Goal: Information Seeking & Learning: Learn about a topic

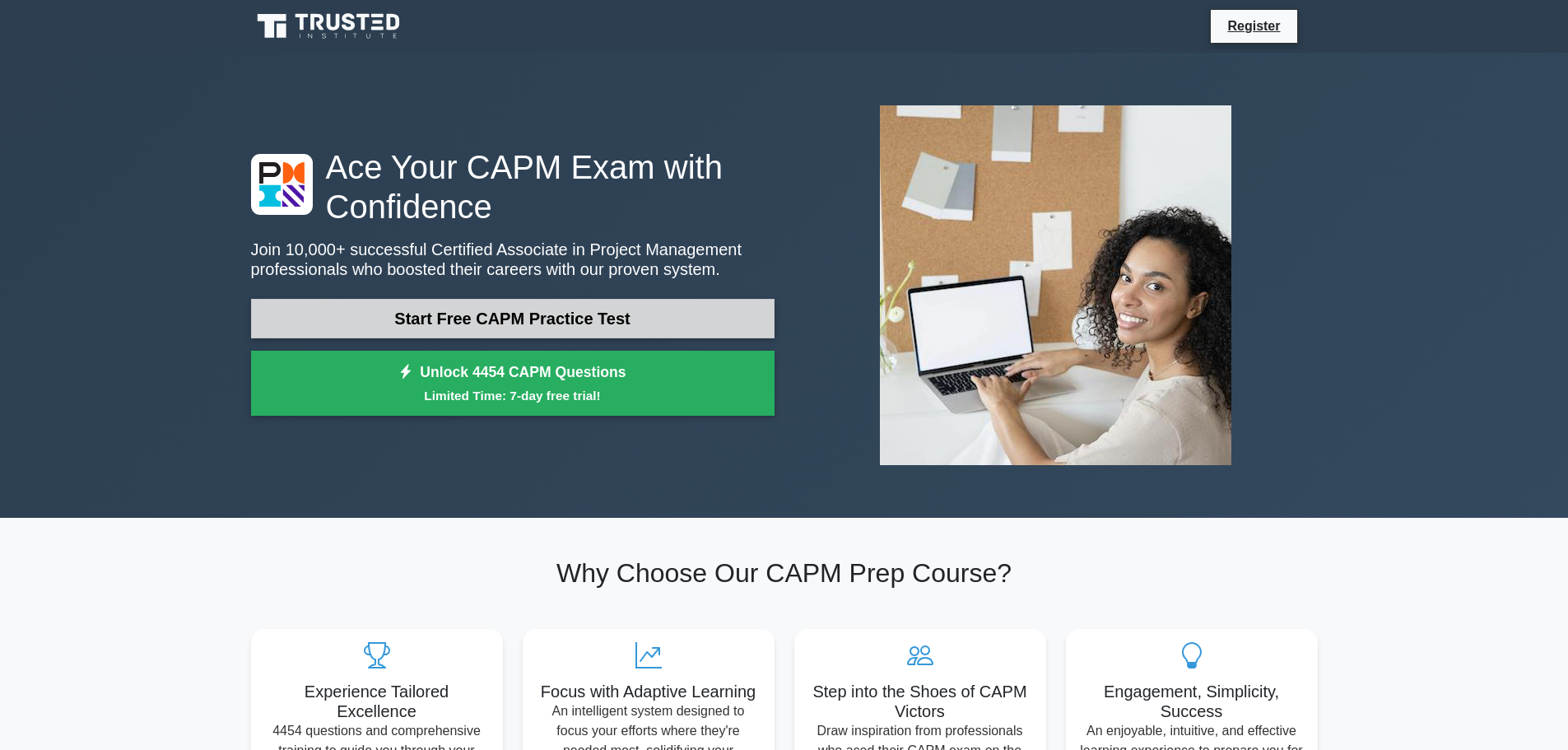
click at [526, 327] on link "Start Free CAPM Practice Test" at bounding box center [513, 318] width 524 height 40
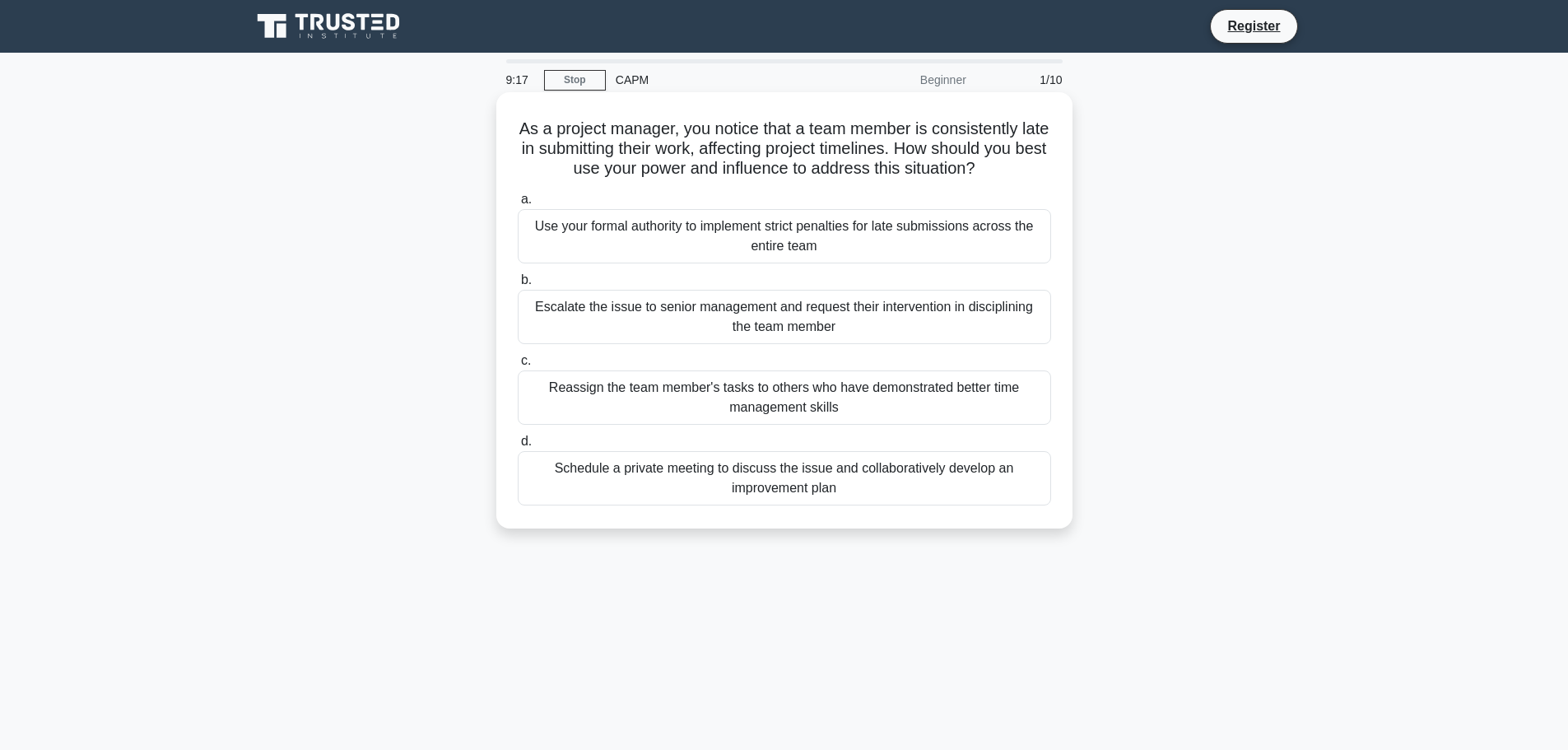
click at [915, 241] on div "Use your formal authority to implement strict penalties for late submissions ac…" at bounding box center [784, 236] width 533 height 54
click at [518, 205] on input "a. Use your formal authority to implement strict penalties for late submissions…" at bounding box center [518, 200] width 0 height 10
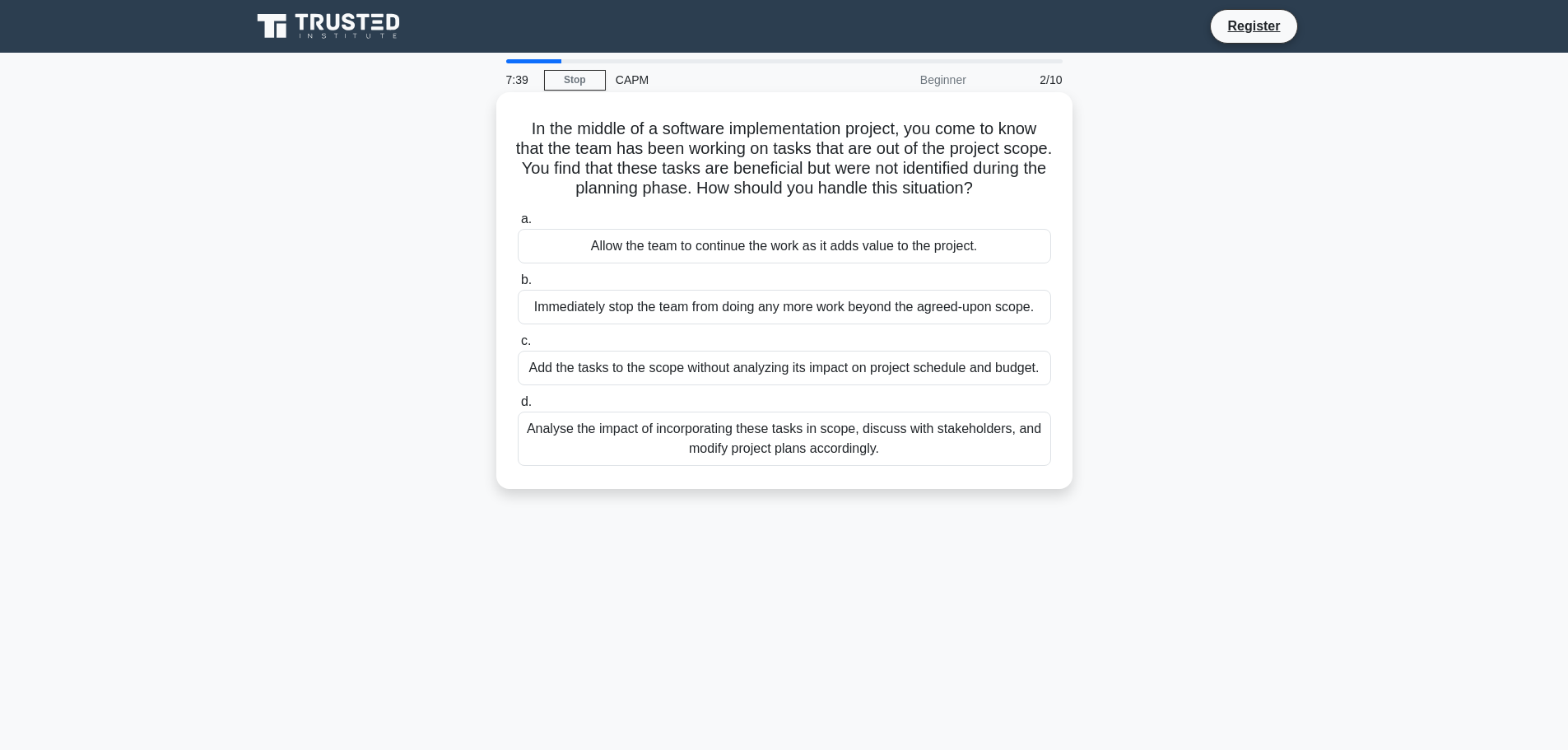
click at [698, 373] on div "Add the tasks to the scope without analyzing its impact on project schedule and…" at bounding box center [784, 368] width 533 height 34
click at [518, 347] on input "c. Add the tasks to the scope without analyzing its impact on project schedule …" at bounding box center [518, 341] width 0 height 10
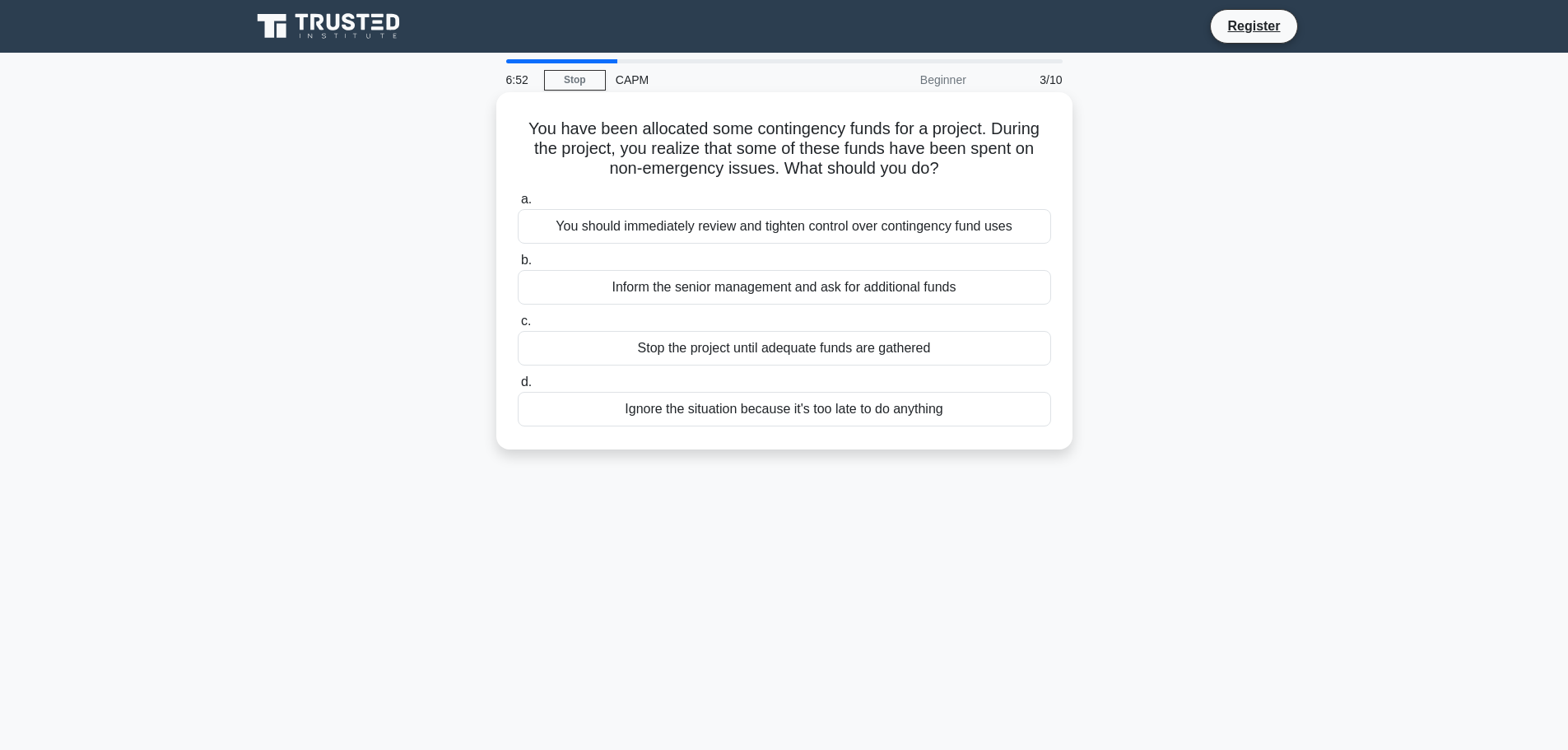
click at [851, 288] on div "Inform the senior management and ask for additional funds" at bounding box center [784, 287] width 533 height 34
click at [518, 266] on input "b. Inform the senior management and ask for additional funds" at bounding box center [518, 261] width 0 height 10
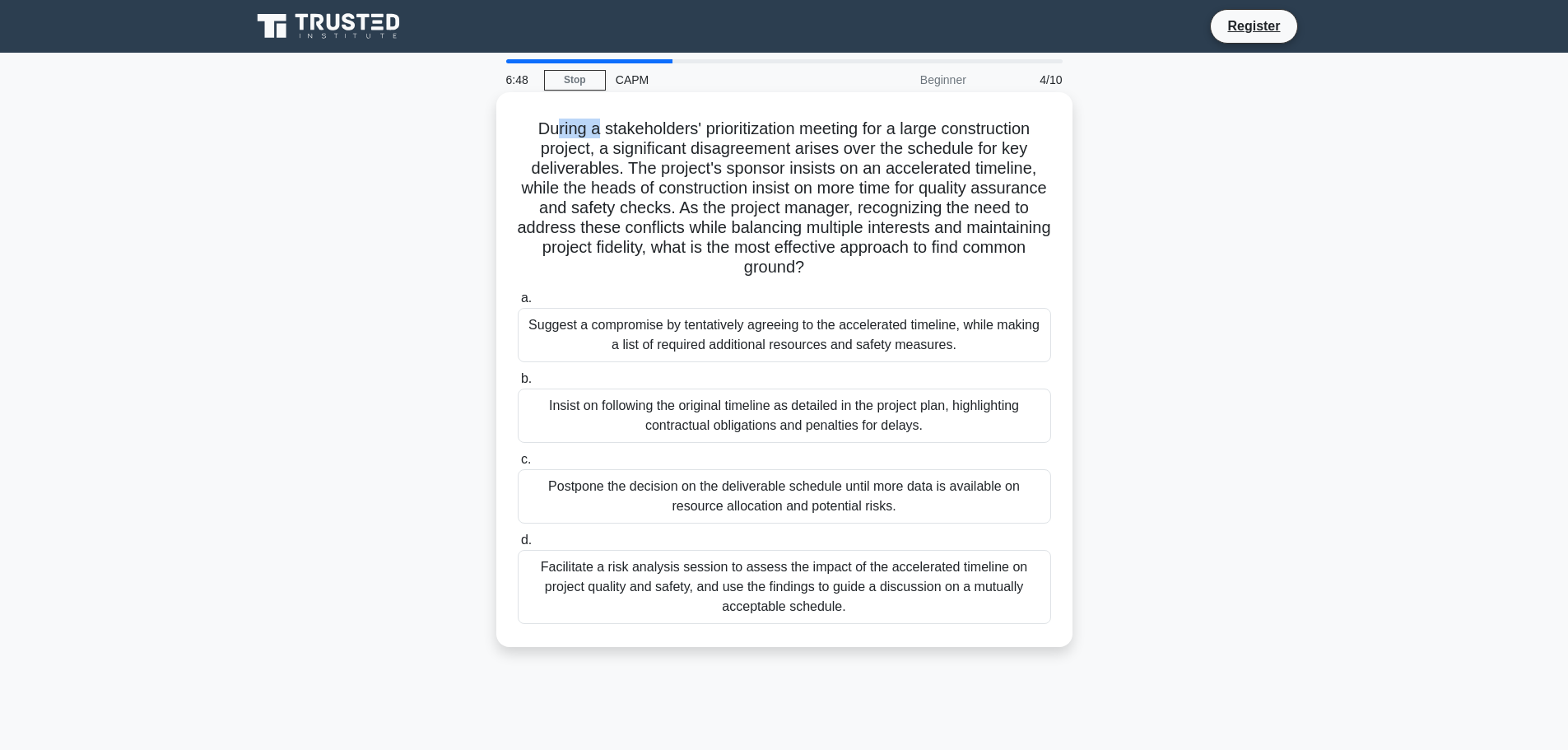
drag, startPoint x: 544, startPoint y: 132, endPoint x: 594, endPoint y: 132, distance: 50.0
click at [589, 131] on h5 "During a stakeholders' prioritization meeting for a large construction project,…" at bounding box center [784, 199] width 537 height 160
click at [601, 135] on h5 "During a stakeholders' prioritization meeting for a large construction project,…" at bounding box center [784, 199] width 537 height 160
click at [609, 335] on div "Suggest a compromise by tentatively agreeing to the accelerated timeline, while…" at bounding box center [784, 335] width 533 height 54
click at [518, 304] on input "a. Suggest a compromise by tentatively agreeing to the accelerated timeline, wh…" at bounding box center [518, 298] width 0 height 10
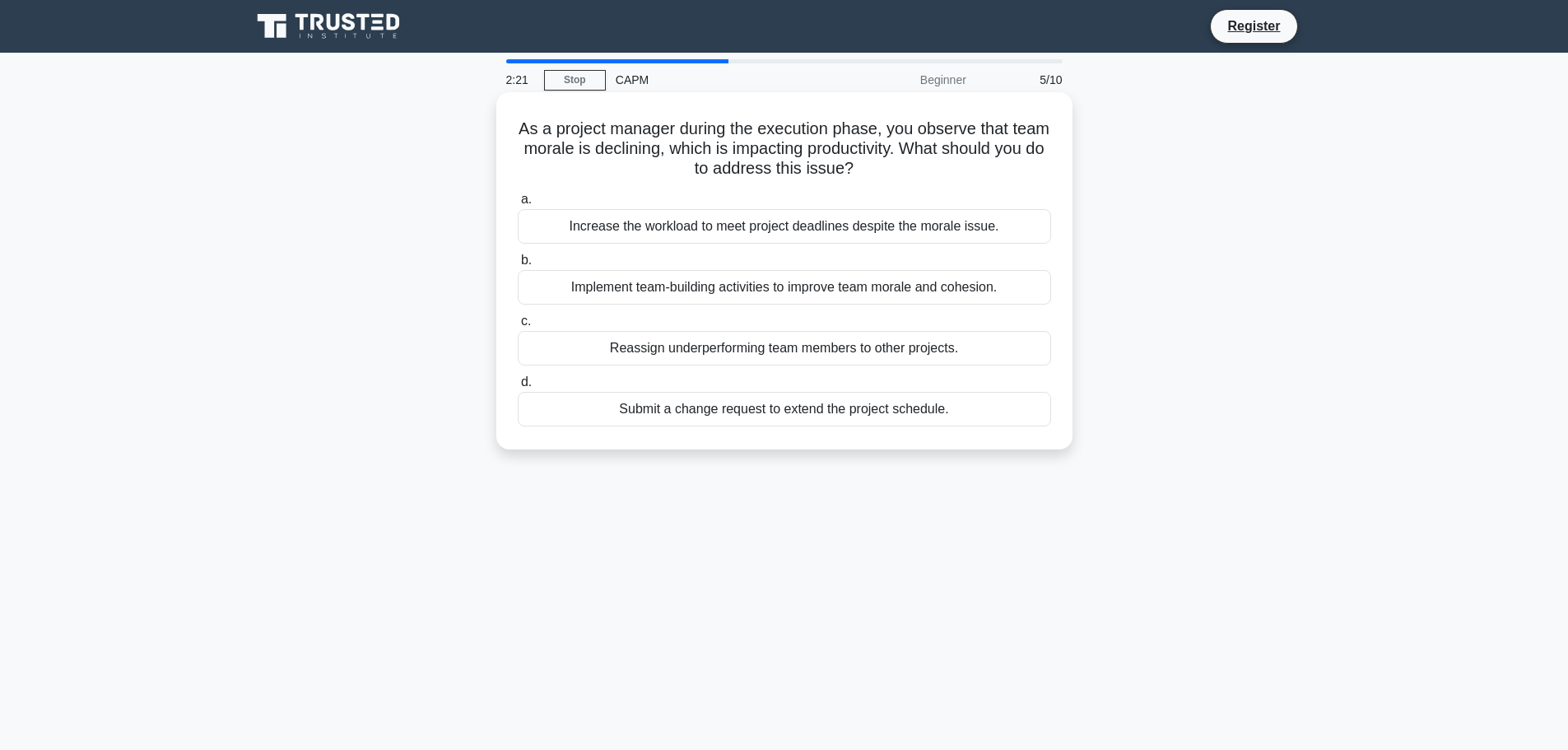
click at [708, 404] on div "Submit a change request to extend the project schedule." at bounding box center [784, 409] width 533 height 34
click at [518, 388] on input "d. Submit a change request to extend the project schedule." at bounding box center [518, 382] width 0 height 10
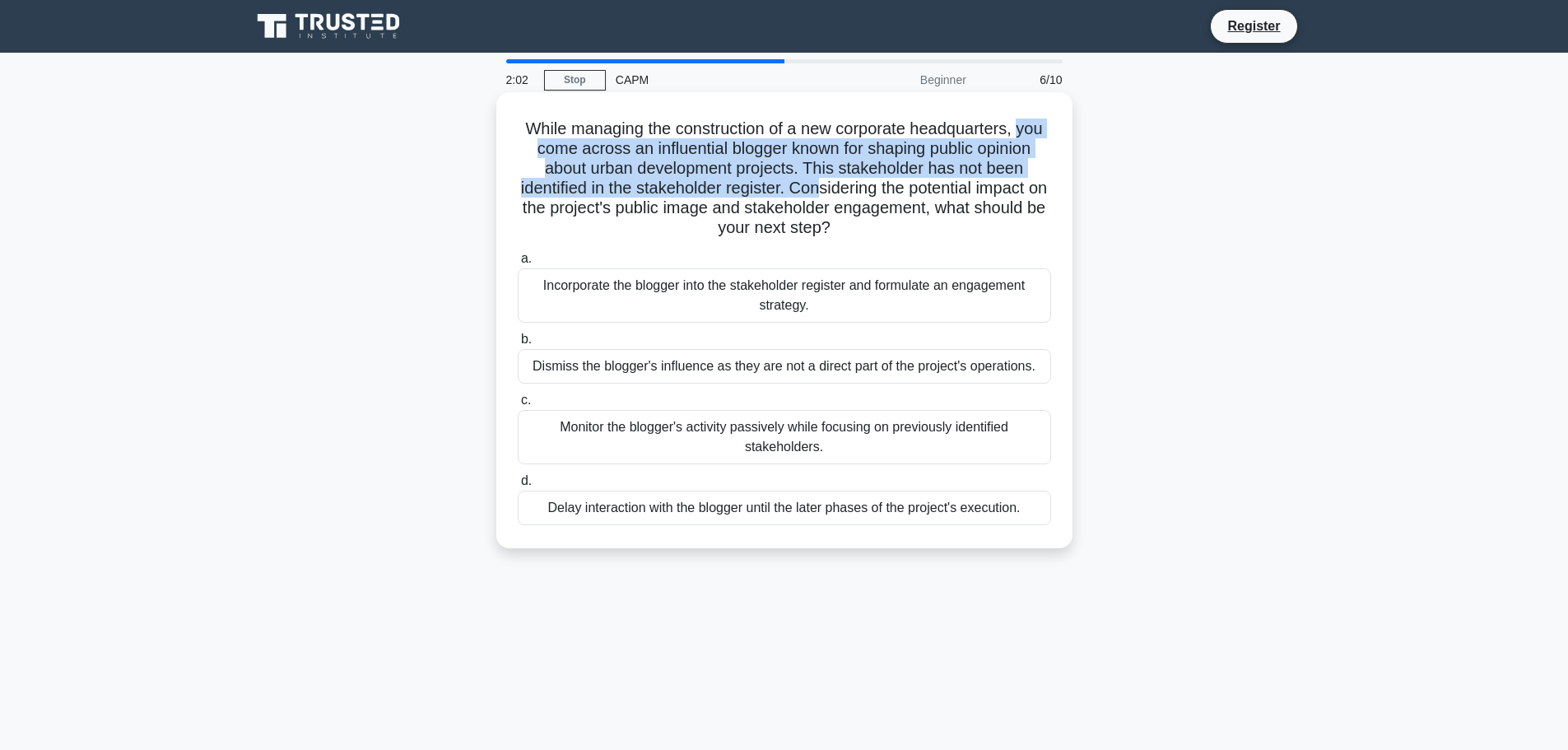
drag, startPoint x: 501, startPoint y: 158, endPoint x: 882, endPoint y: 191, distance: 382.4
click at [882, 191] on div "While managing the construction of a new corporate headquarters, you come acros…" at bounding box center [784, 320] width 576 height 456
click at [882, 191] on h5 "While managing the construction of a new corporate headquarters, you come acros…" at bounding box center [784, 179] width 537 height 120
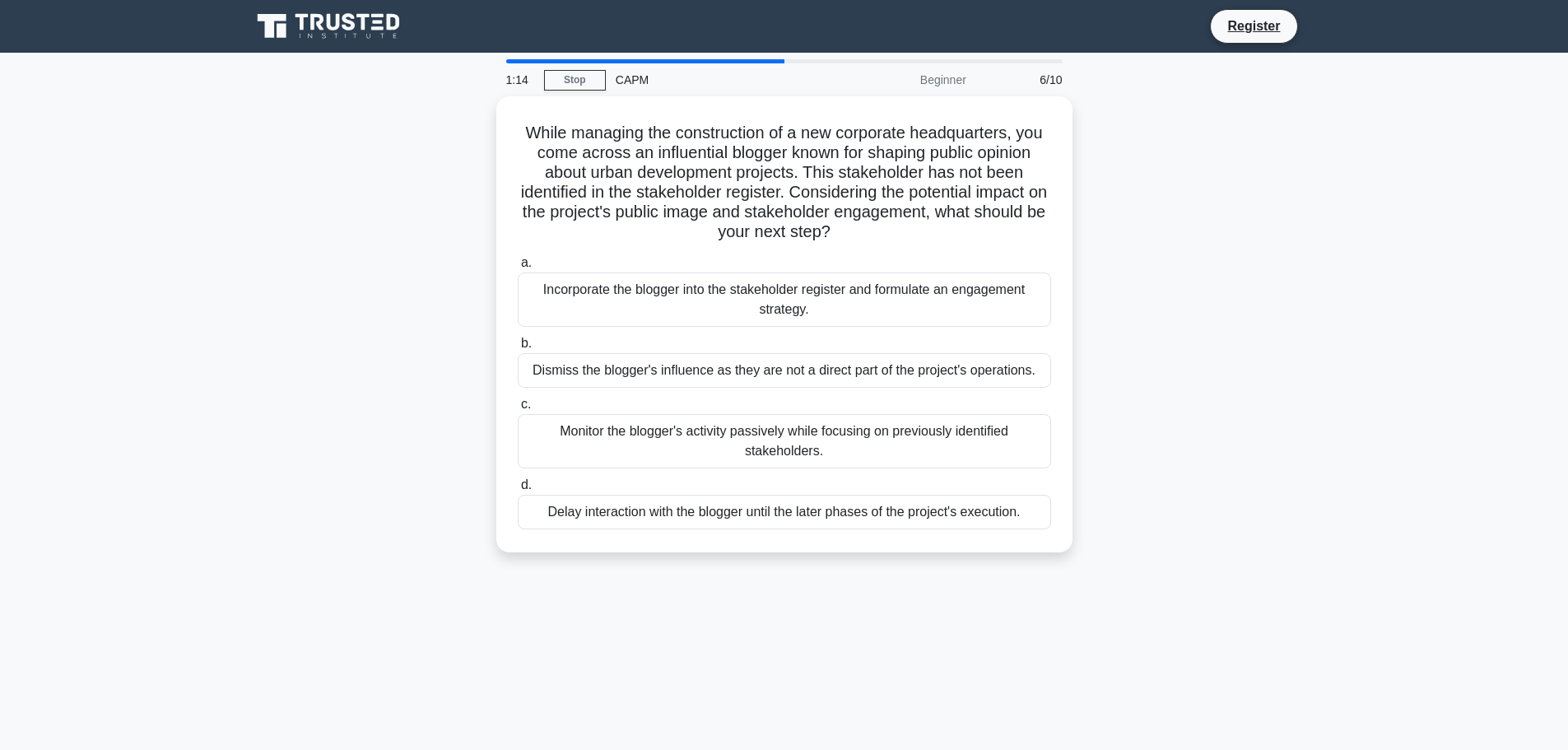
click at [604, 516] on div "Delay interaction with the blogger until the later phases of the project's exec…" at bounding box center [784, 512] width 533 height 34
click at [518, 490] on input "[PERSON_NAME] interaction with the blogger until the later phases of the projec…" at bounding box center [518, 485] width 0 height 10
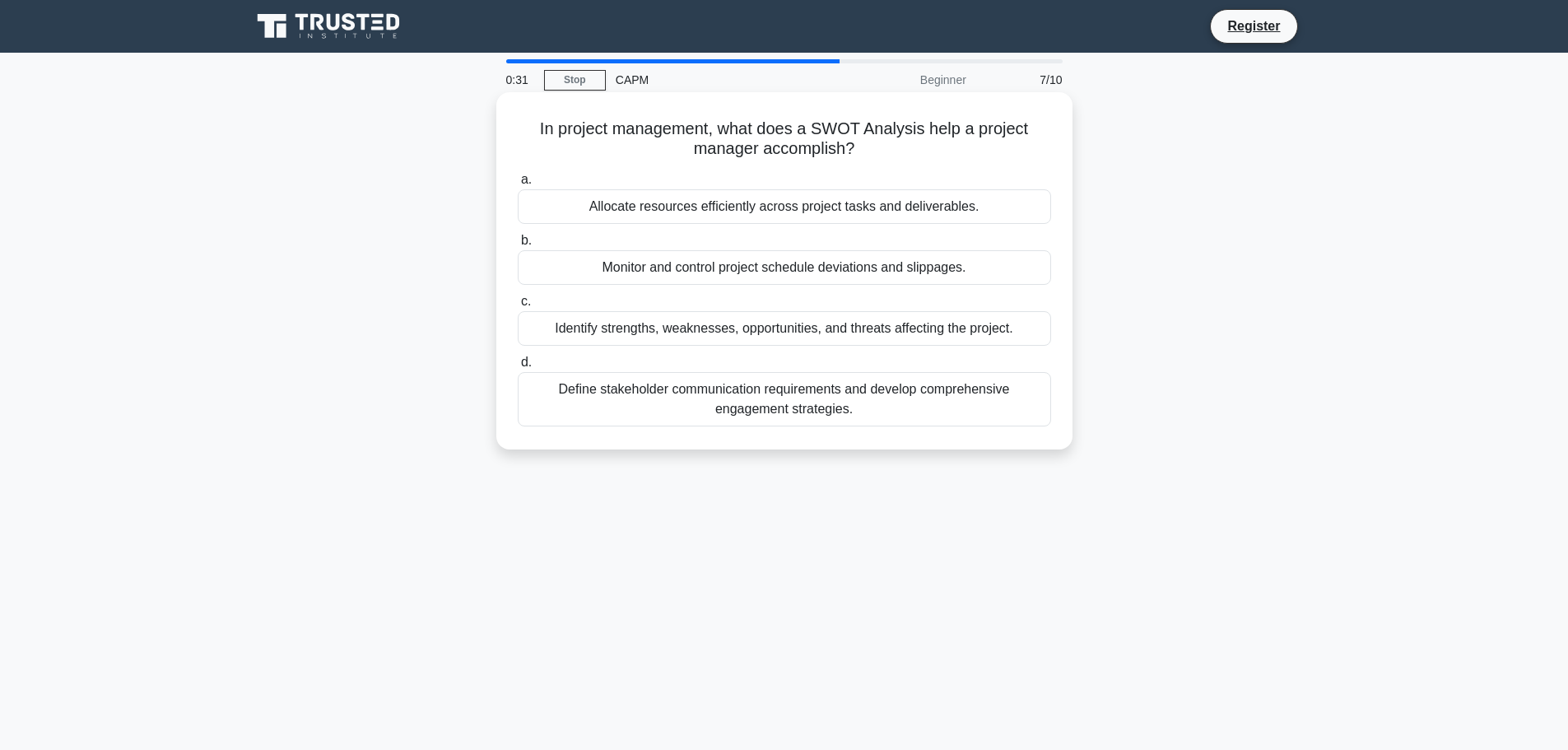
click at [704, 269] on div "Monitor and control project schedule deviations and slippages." at bounding box center [784, 267] width 533 height 34
click at [518, 246] on input "b. Monitor and control project schedule deviations and slippages." at bounding box center [518, 241] width 0 height 10
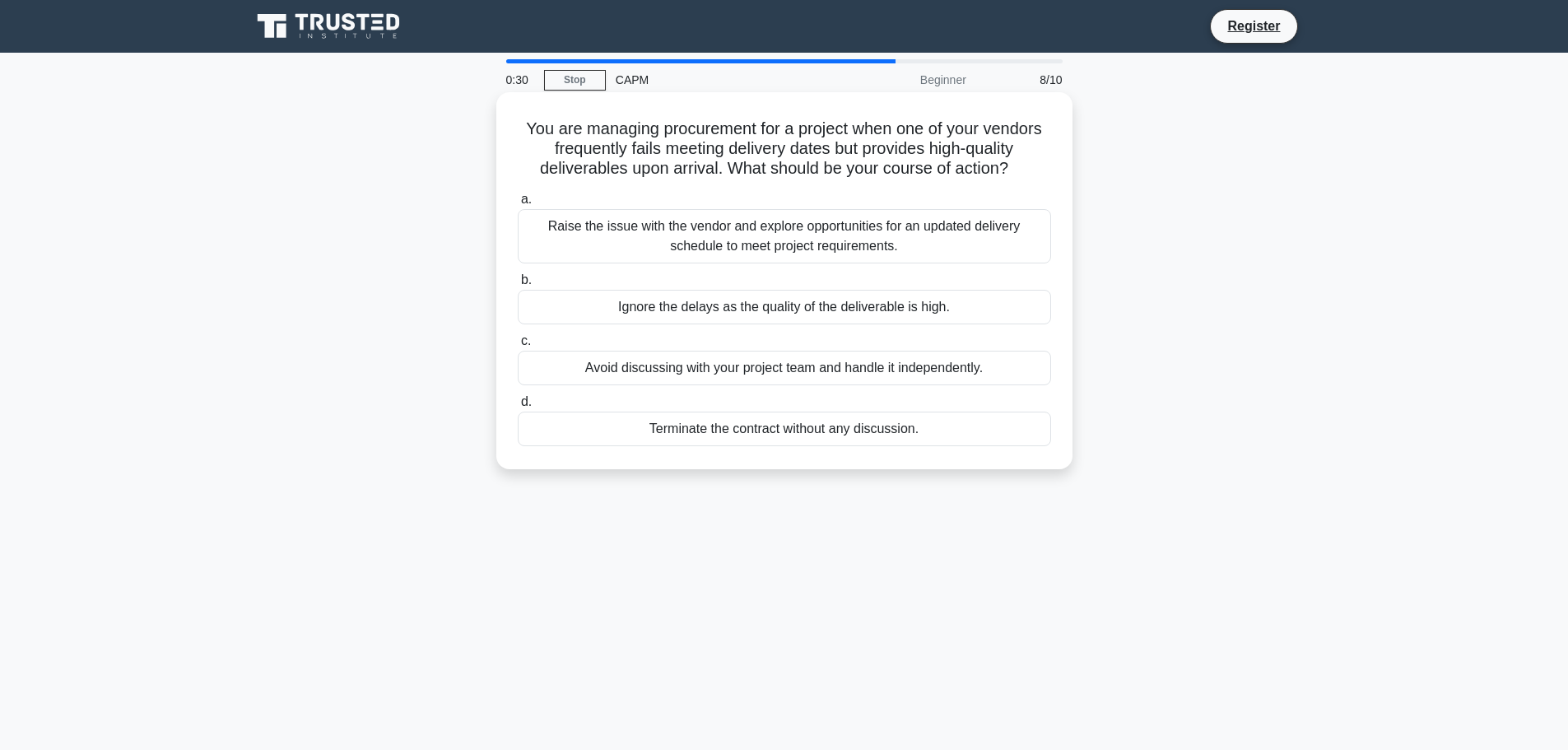
click at [652, 385] on div "Avoid discussing with your project team and handle it independently." at bounding box center [784, 368] width 533 height 34
click at [518, 347] on input "c. Avoid discussing with your project team and handle it independently." at bounding box center [518, 341] width 0 height 10
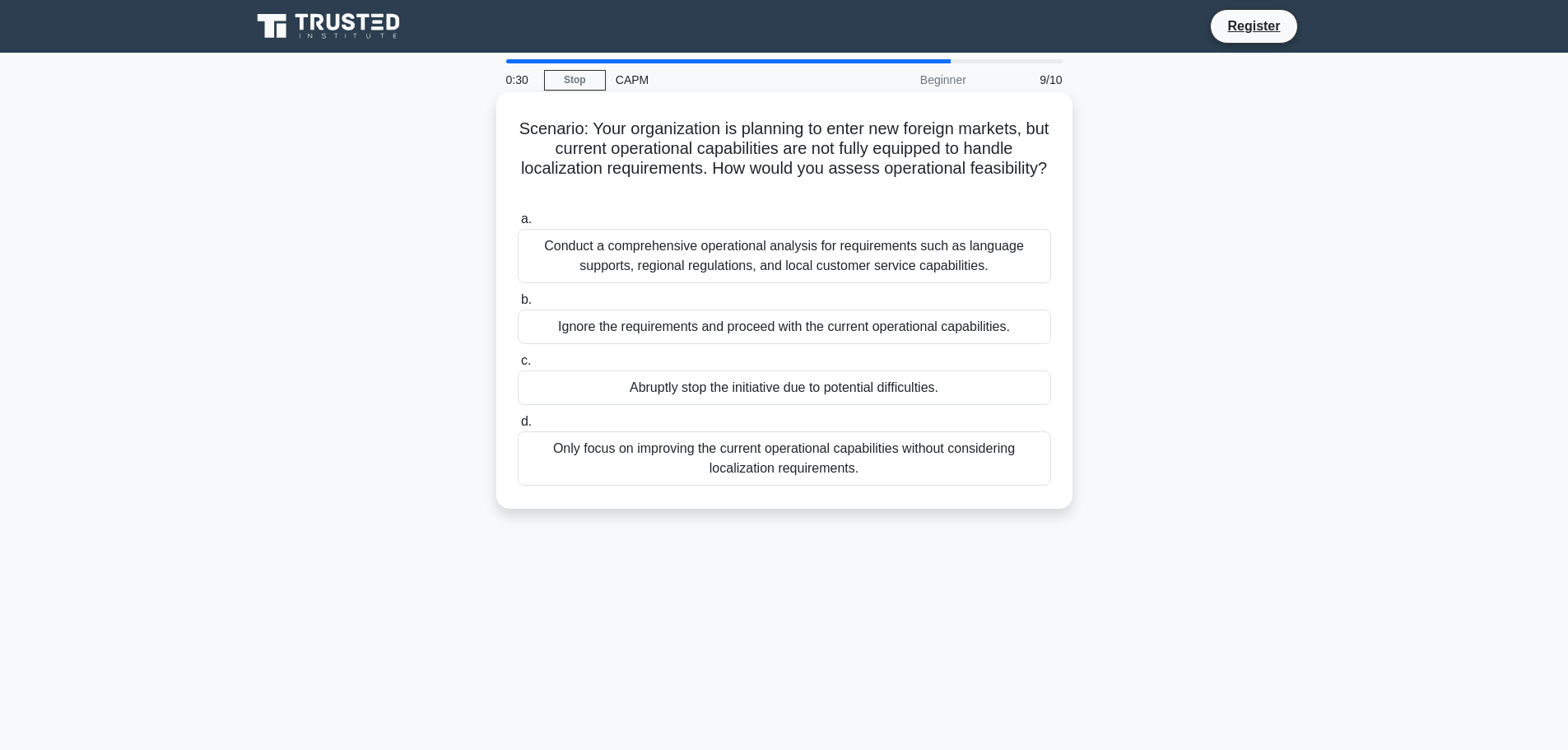
click at [693, 267] on div "Conduct a comprehensive operational analysis for requirements such as language …" at bounding box center [784, 255] width 533 height 54
click at [518, 224] on input "a. Conduct a comprehensive operational analysis for requirements such as langua…" at bounding box center [518, 219] width 0 height 10
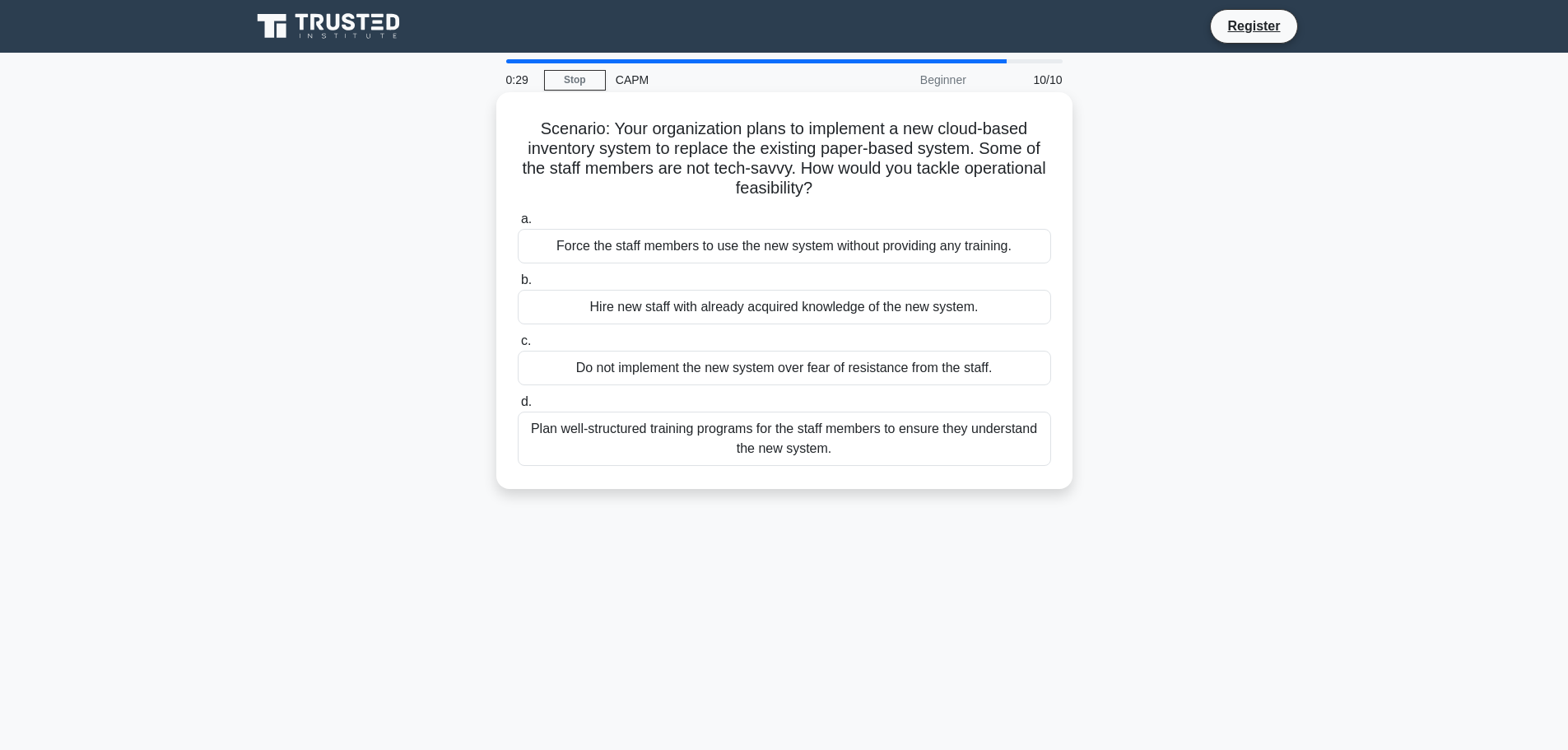
click at [692, 323] on div "Hire new staff with already acquired knowledge of the new system." at bounding box center [784, 307] width 533 height 34
click at [518, 286] on input "b. Hire new staff with already acquired knowledge of the new system." at bounding box center [518, 280] width 0 height 10
